Goal: Transaction & Acquisition: Purchase product/service

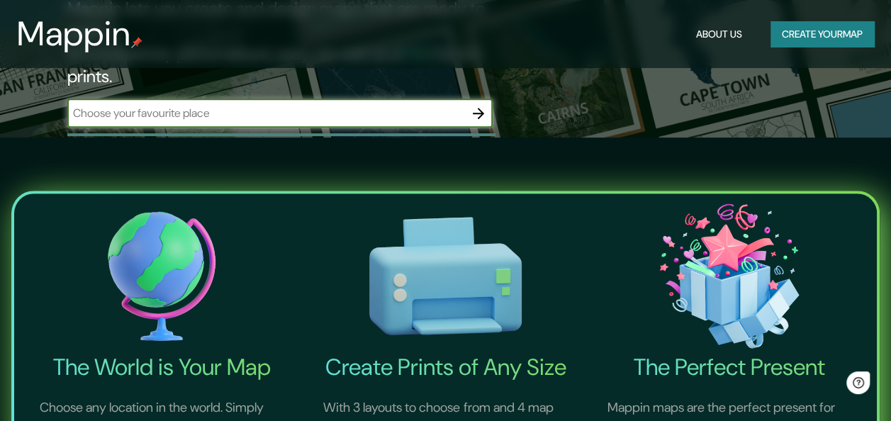
scroll to position [226, 0]
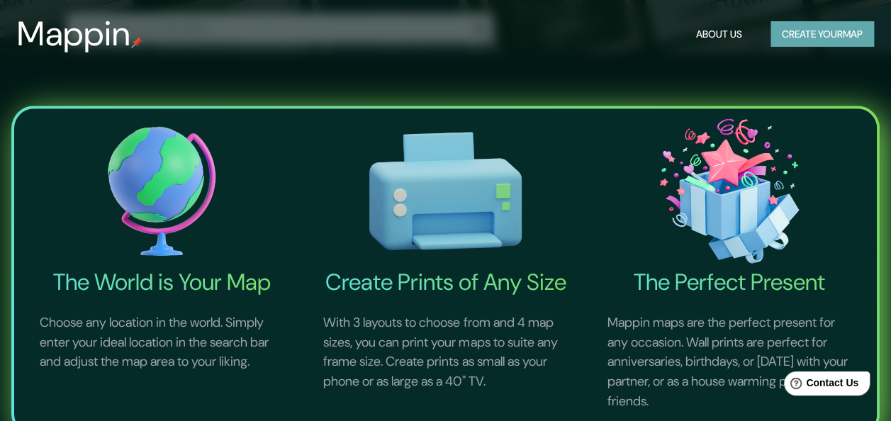
click at [826, 43] on button "Create your map" at bounding box center [821, 34] width 103 height 26
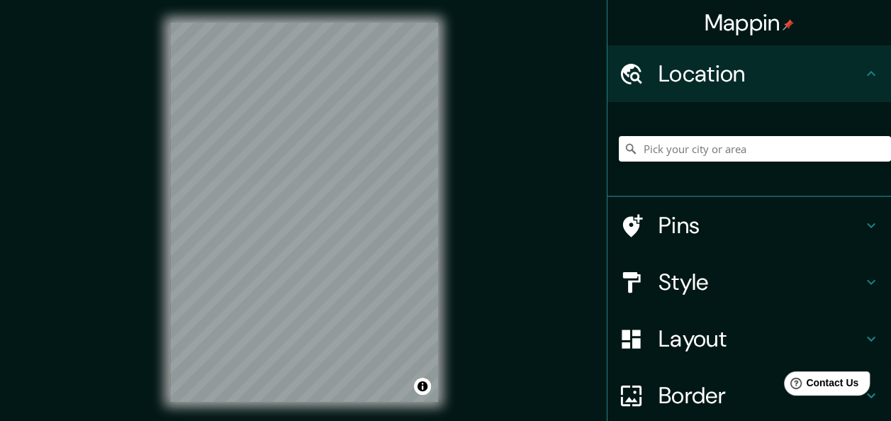
click at [458, 108] on div "© Mapbox © OpenStreetMap Improve this map" at bounding box center [303, 212] width 313 height 424
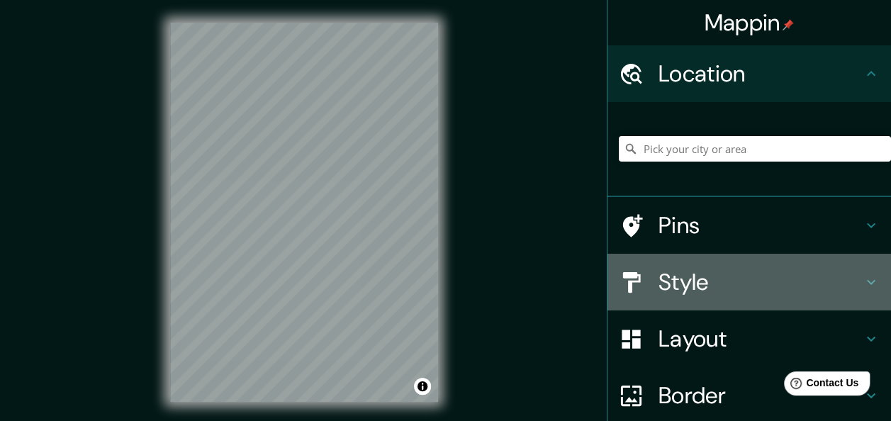
click at [729, 286] on h4 "Style" at bounding box center [760, 282] width 204 height 28
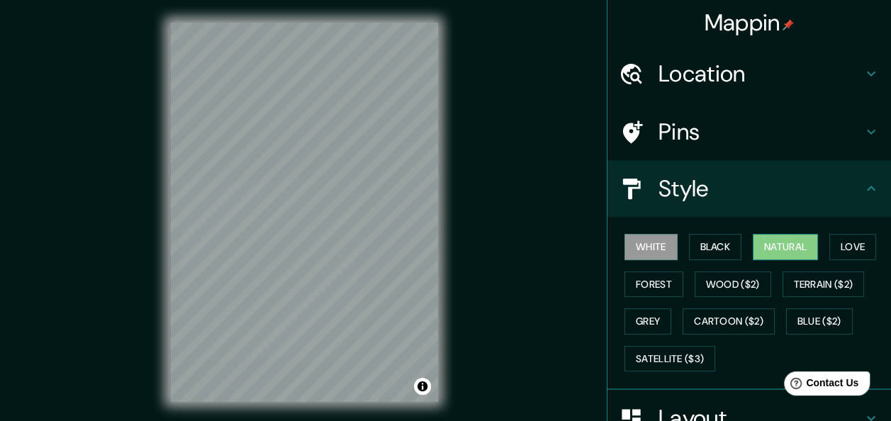
click at [782, 254] on button "Natural" at bounding box center [785, 247] width 65 height 26
click at [634, 322] on button "Grey" at bounding box center [647, 321] width 47 height 26
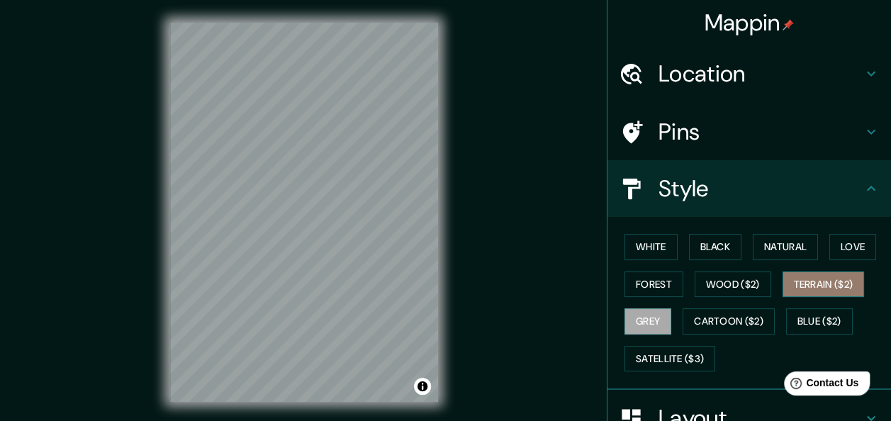
click at [825, 287] on button "Terrain ($2)" at bounding box center [823, 284] width 82 height 26
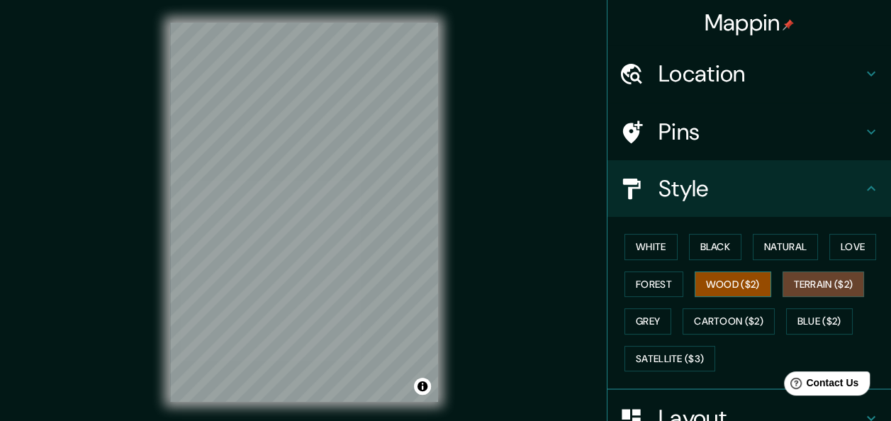
click at [697, 289] on button "Wood ($2)" at bounding box center [733, 284] width 77 height 26
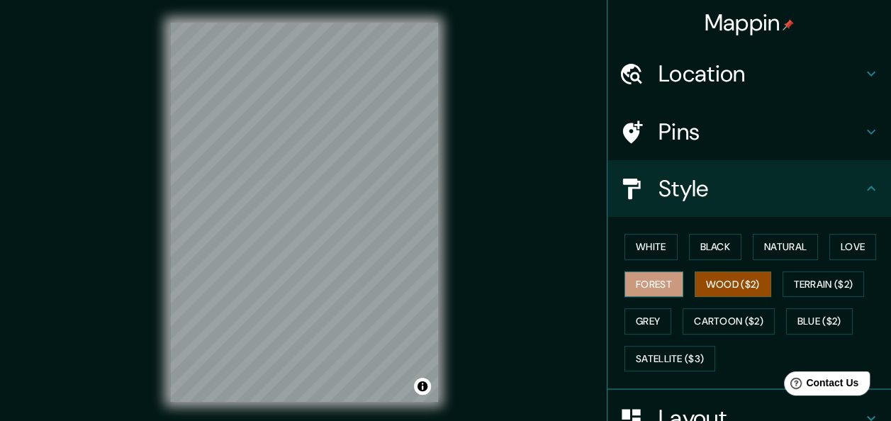
click at [648, 284] on button "Forest" at bounding box center [653, 284] width 59 height 26
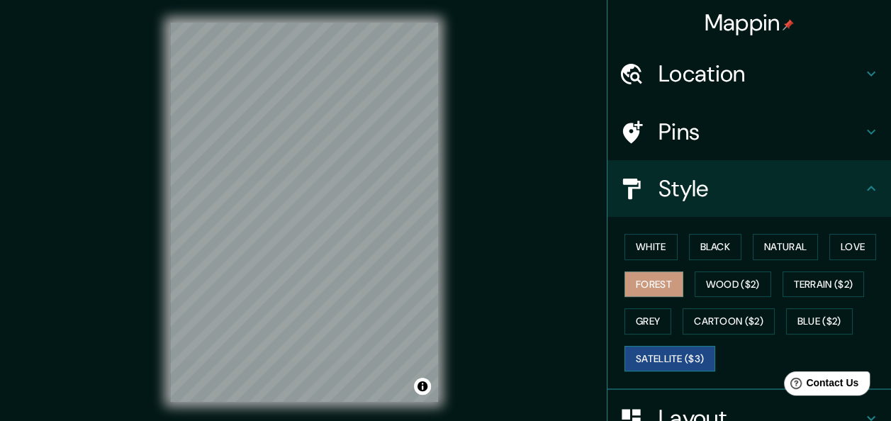
click at [685, 364] on button "Satellite ($3)" at bounding box center [669, 359] width 91 height 26
click at [826, 321] on button "Blue ($2)" at bounding box center [819, 321] width 67 height 26
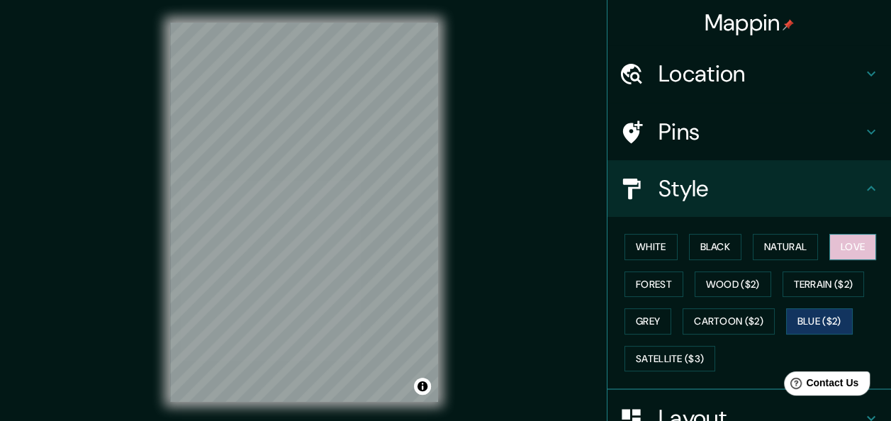
click at [853, 247] on button "Love" at bounding box center [852, 247] width 47 height 26
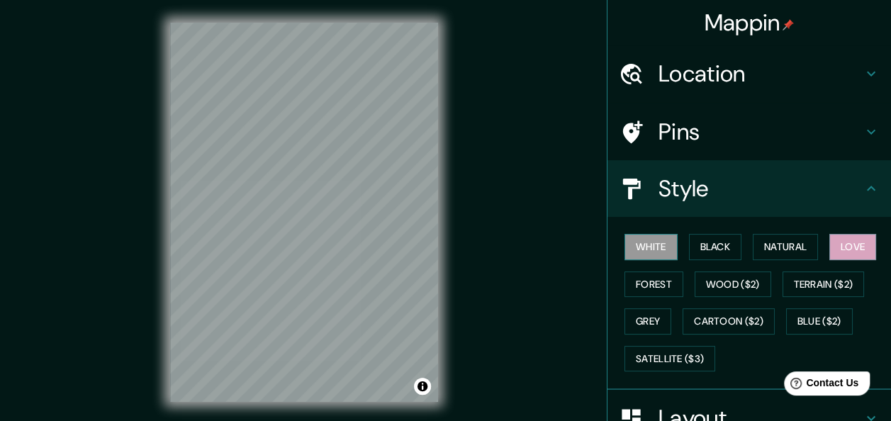
click at [631, 240] on button "White" at bounding box center [650, 247] width 53 height 26
click at [704, 244] on button "Black" at bounding box center [715, 247] width 53 height 26
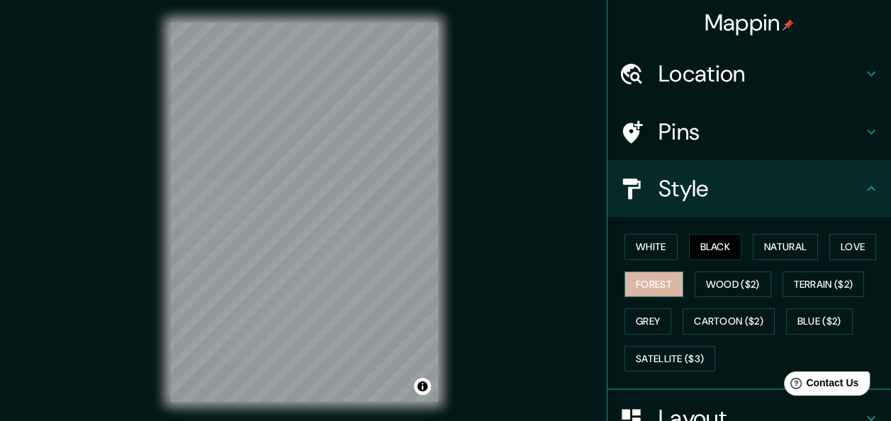
click at [657, 278] on button "Forest" at bounding box center [653, 284] width 59 height 26
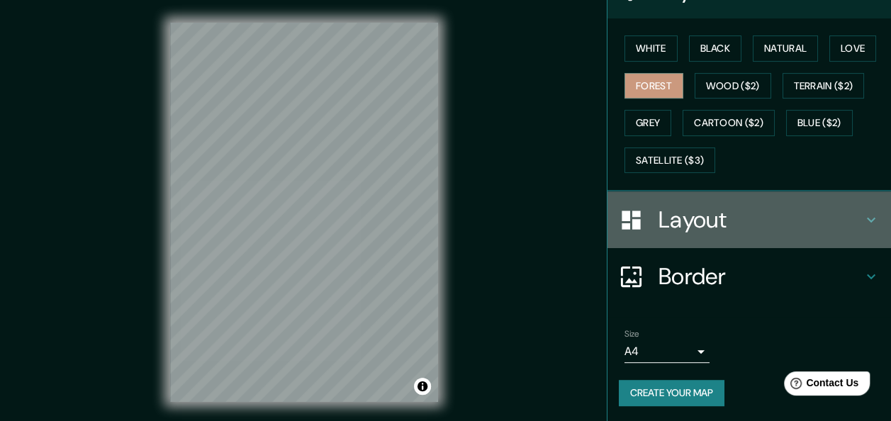
click at [729, 216] on h4 "Layout" at bounding box center [760, 220] width 204 height 28
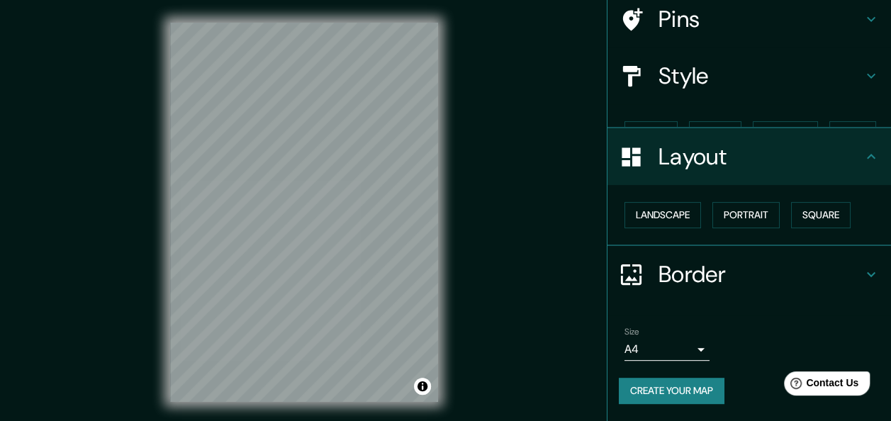
scroll to position [88, 0]
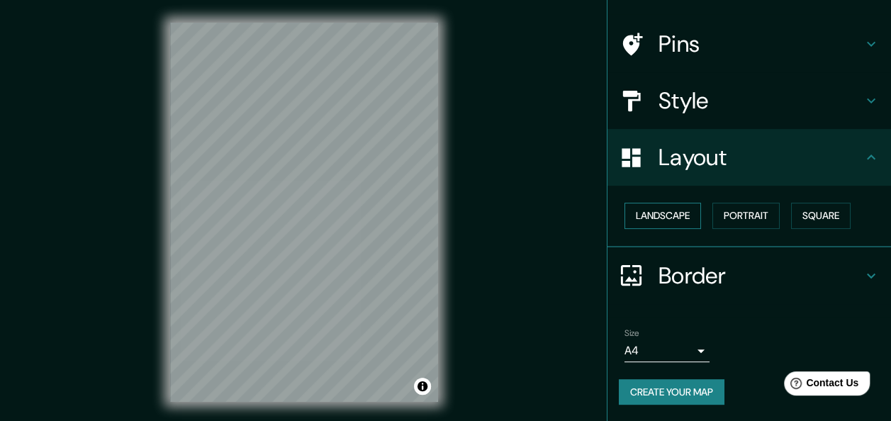
click at [680, 220] on button "Landscape" at bounding box center [662, 216] width 77 height 26
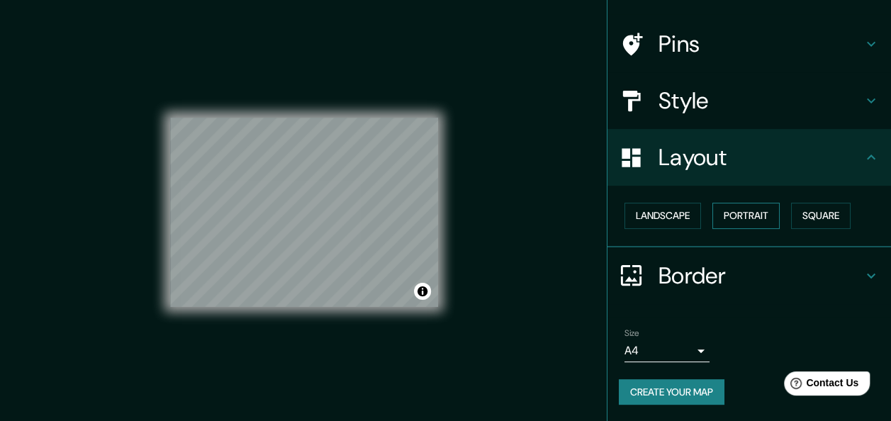
click at [743, 220] on button "Portrait" at bounding box center [745, 216] width 67 height 26
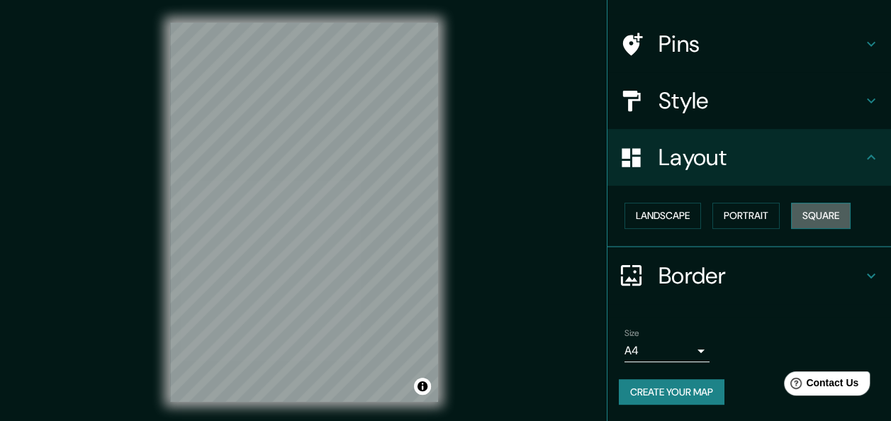
click at [791, 220] on button "Square" at bounding box center [821, 216] width 60 height 26
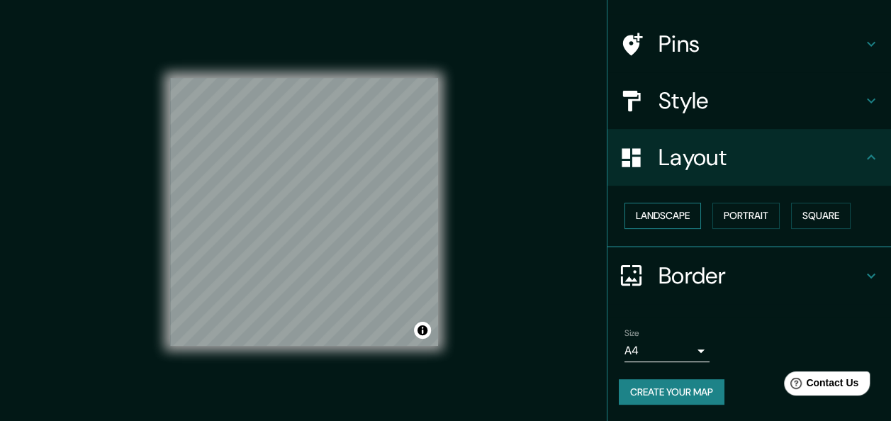
click at [651, 218] on button "Landscape" at bounding box center [662, 216] width 77 height 26
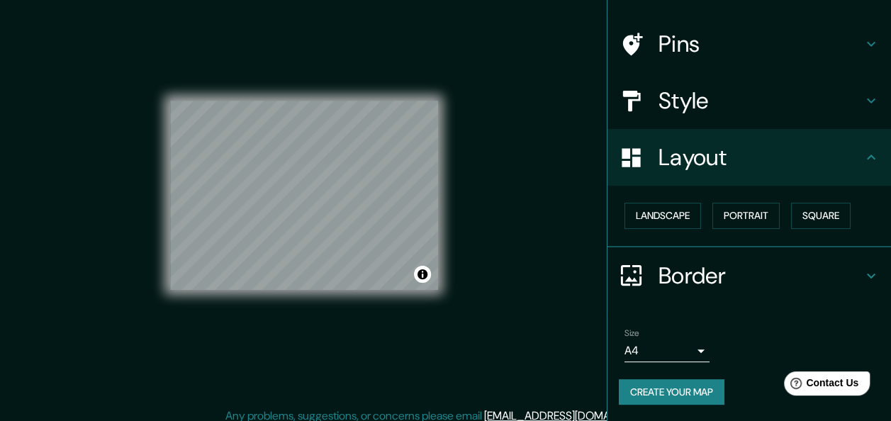
scroll to position [26, 0]
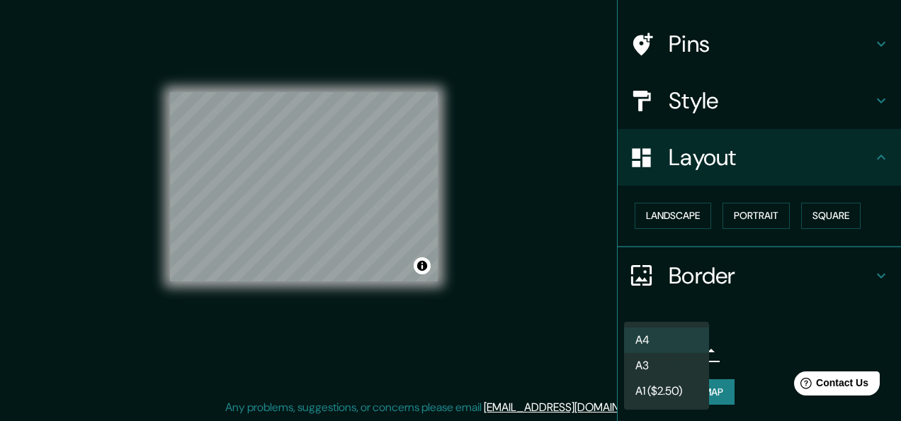
click at [689, 356] on body "Mappin Location Pins Style Layout Landscape Portrait Square Border Choose a bor…" at bounding box center [450, 184] width 901 height 421
click at [733, 257] on div at bounding box center [450, 210] width 901 height 421
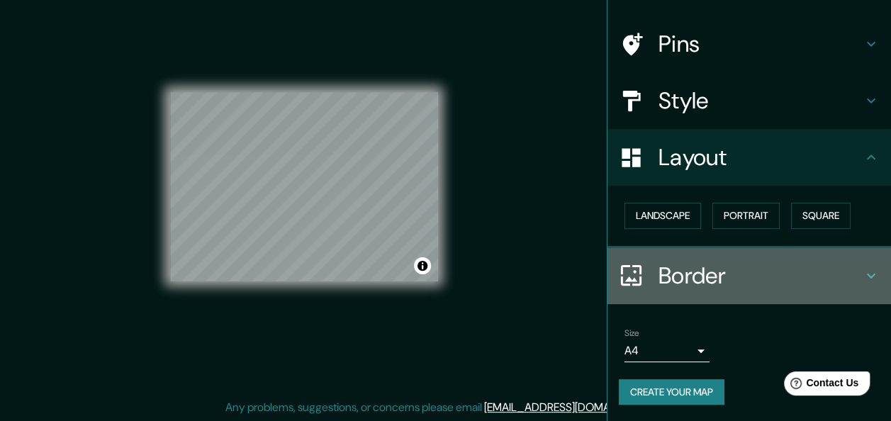
click at [738, 282] on h4 "Border" at bounding box center [760, 276] width 204 height 28
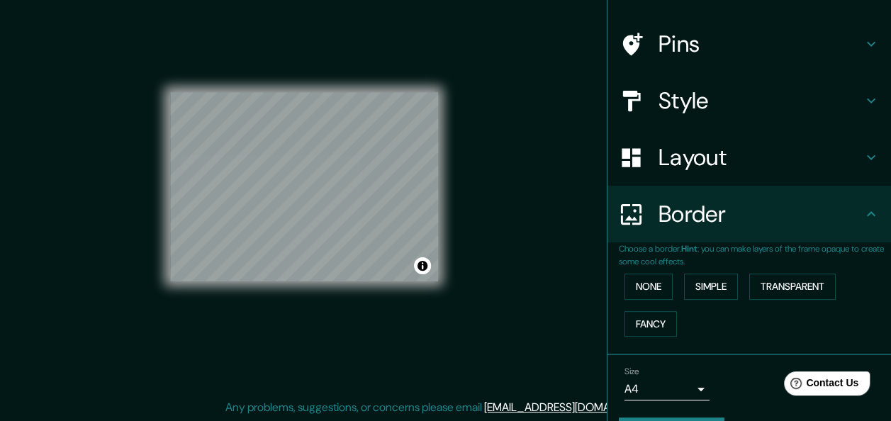
click at [829, 236] on div "Border" at bounding box center [748, 214] width 283 height 57
click at [629, 291] on button "None" at bounding box center [648, 287] width 48 height 26
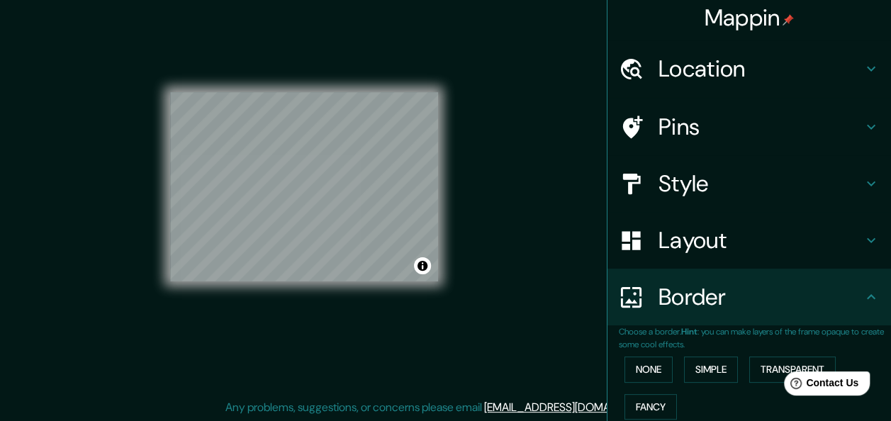
scroll to position [0, 0]
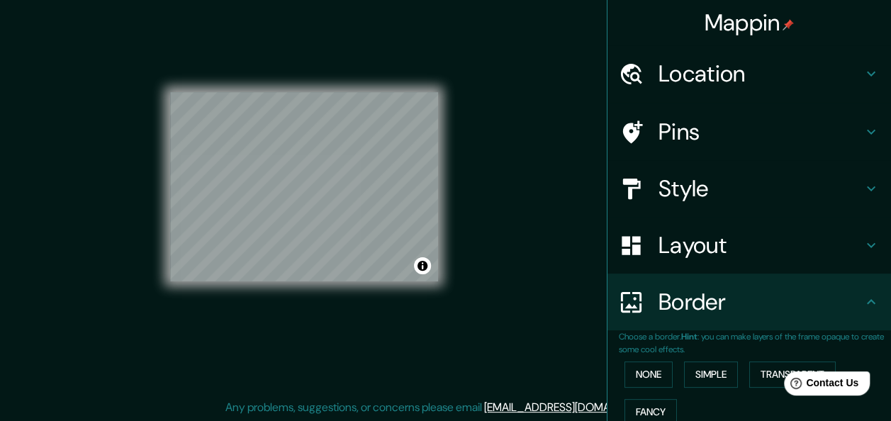
click at [703, 63] on h4 "Location" at bounding box center [760, 74] width 204 height 28
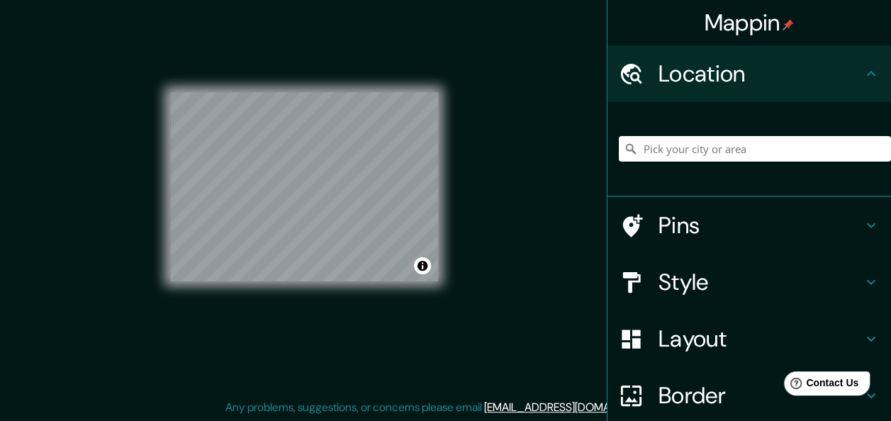
click at [709, 232] on h4 "Pins" at bounding box center [760, 225] width 204 height 28
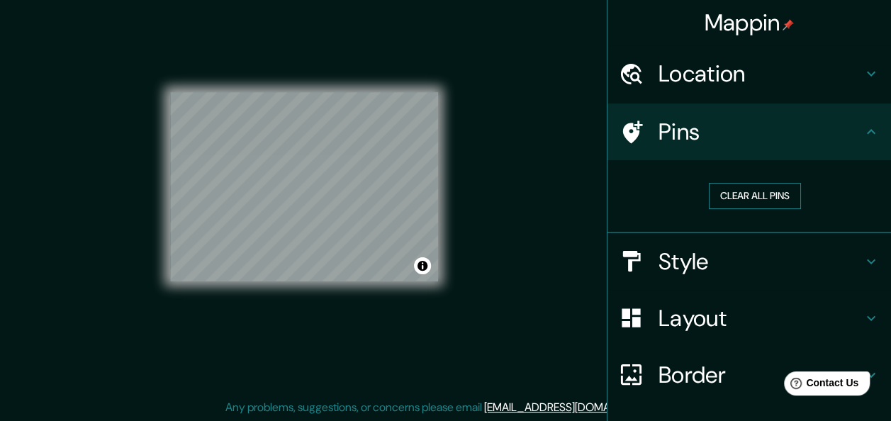
click at [717, 202] on button "Clear all pins" at bounding box center [755, 196] width 92 height 26
click at [749, 193] on button "Clear all pins" at bounding box center [755, 196] width 92 height 26
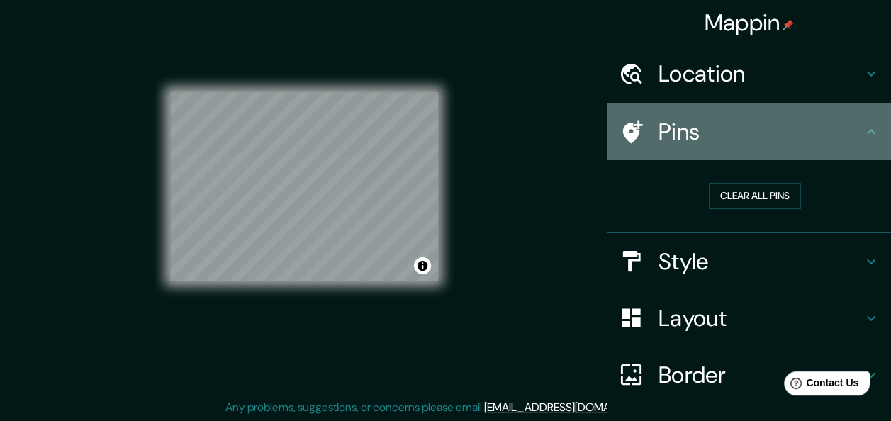
click at [808, 135] on h4 "Pins" at bounding box center [760, 132] width 204 height 28
click at [815, 133] on h4 "Pins" at bounding box center [760, 132] width 204 height 28
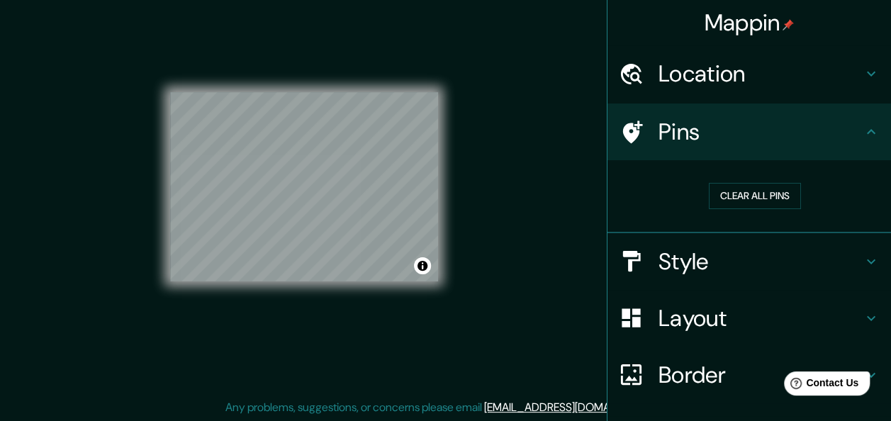
click at [815, 133] on h4 "Pins" at bounding box center [760, 132] width 204 height 28
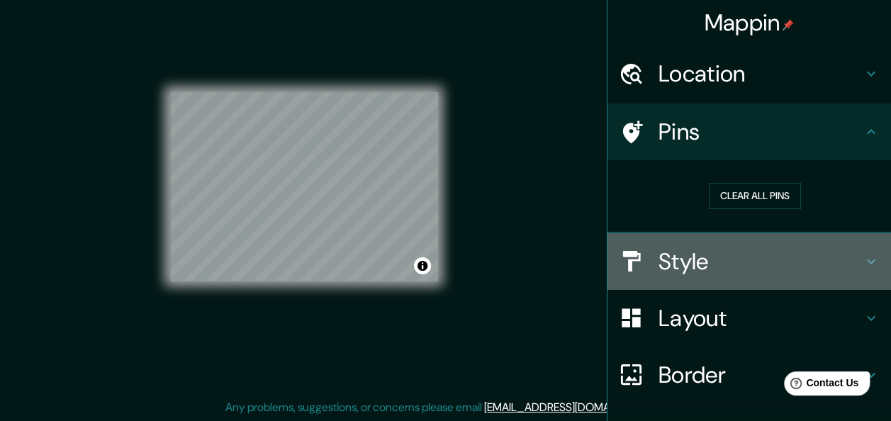
click at [677, 269] on h4 "Style" at bounding box center [760, 261] width 204 height 28
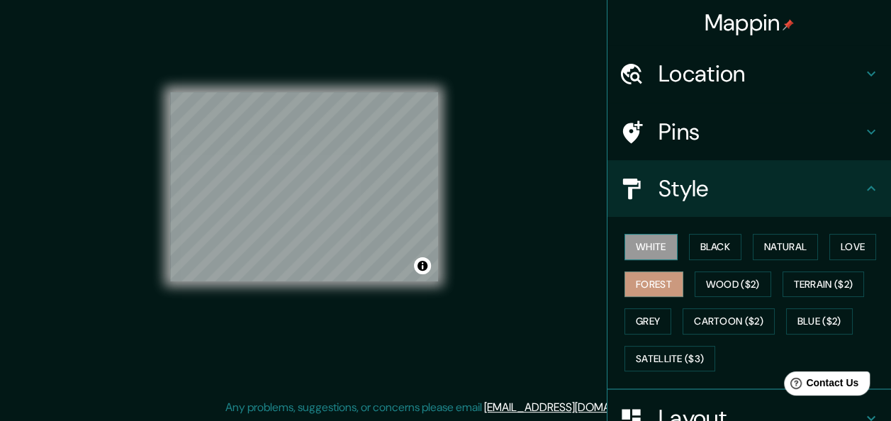
click at [651, 245] on button "White" at bounding box center [650, 247] width 53 height 26
